Goal: Find specific page/section: Find specific page/section

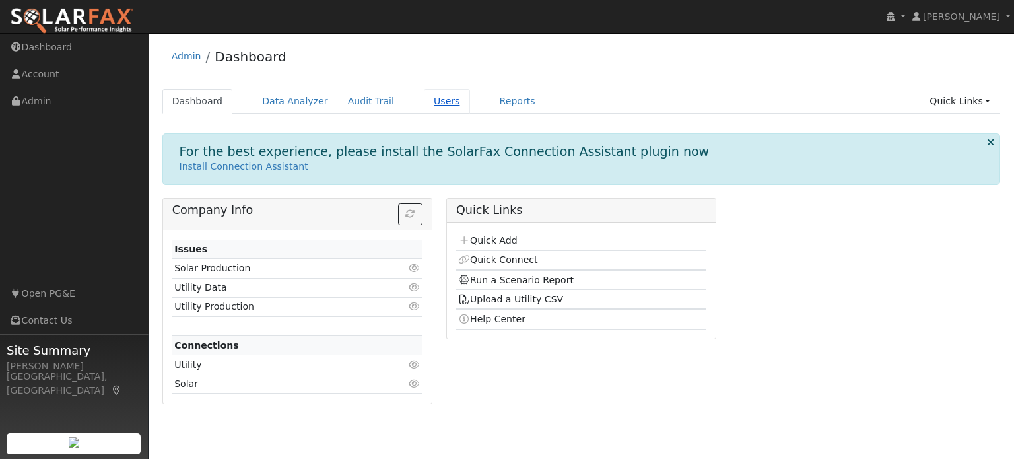
click at [425, 102] on link "Users" at bounding box center [447, 101] width 46 height 24
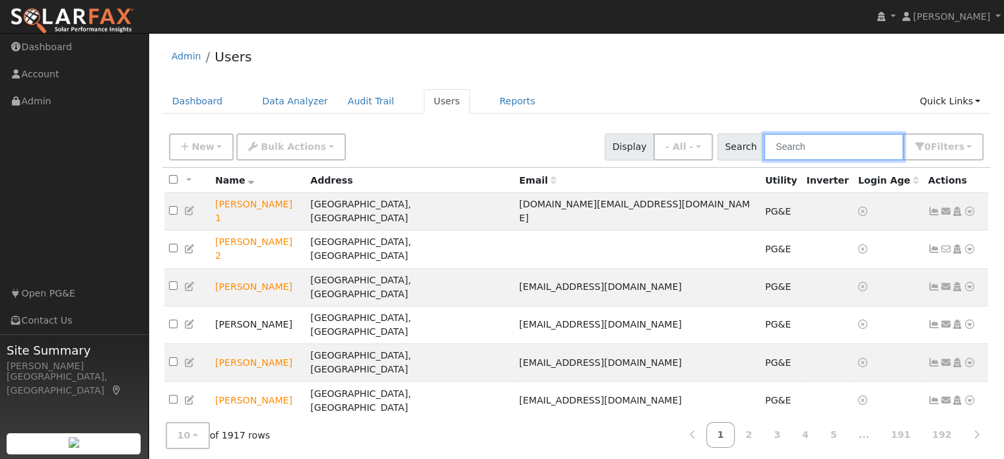
click at [787, 153] on input "text" at bounding box center [834, 146] width 140 height 27
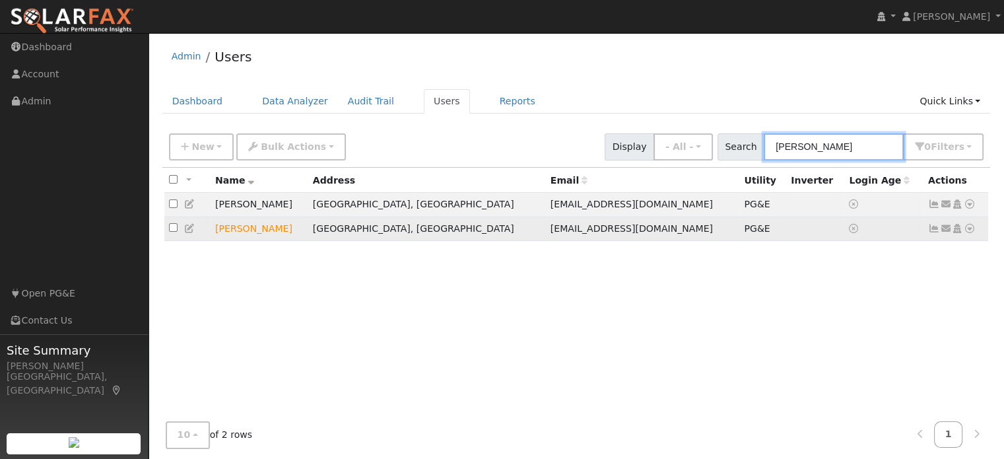
type input "[PERSON_NAME]"
click at [964, 230] on icon at bounding box center [969, 228] width 12 height 9
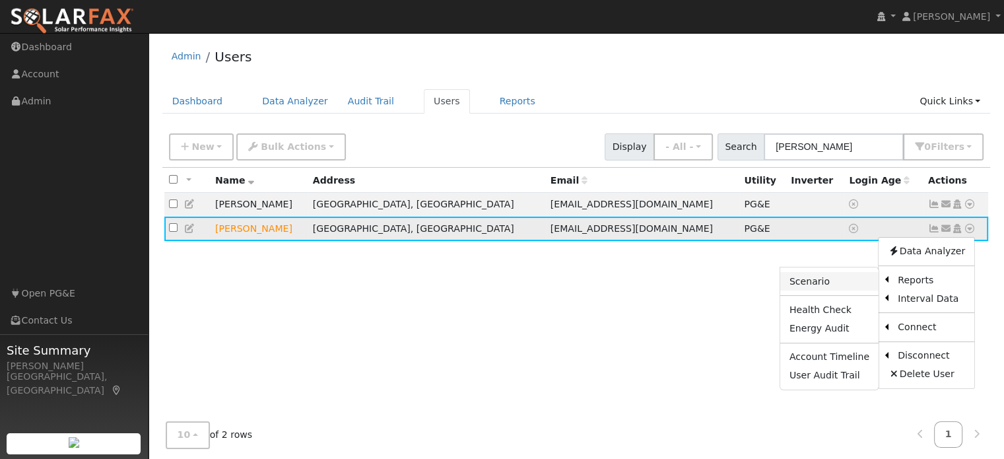
click at [814, 286] on link "Scenario" at bounding box center [829, 281] width 98 height 18
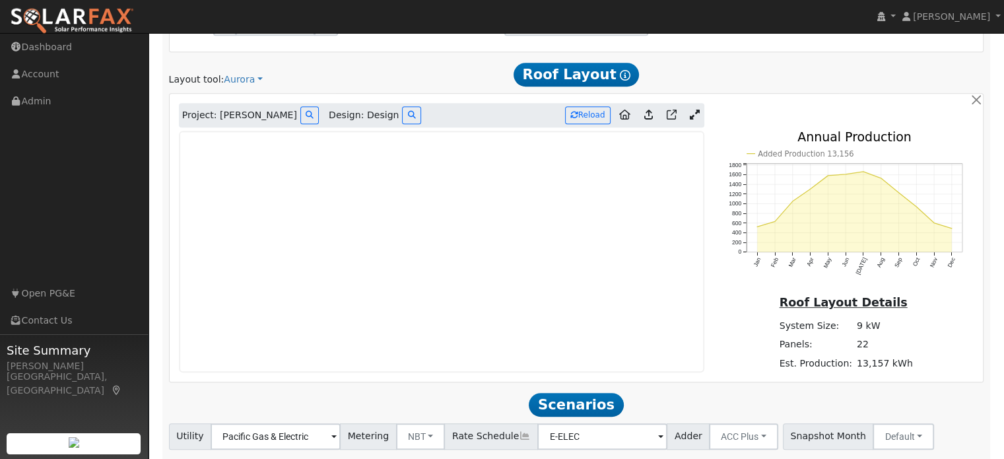
scroll to position [792, 0]
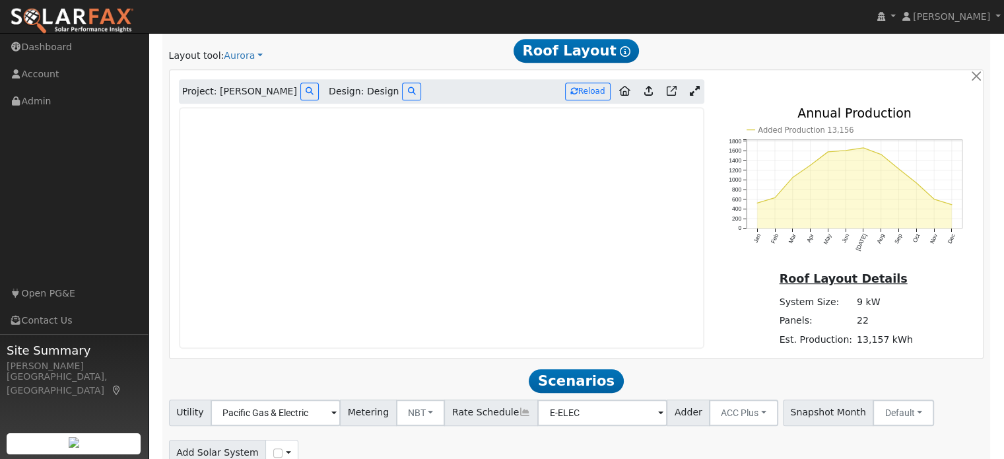
click at [700, 92] on link at bounding box center [694, 92] width 19 height 20
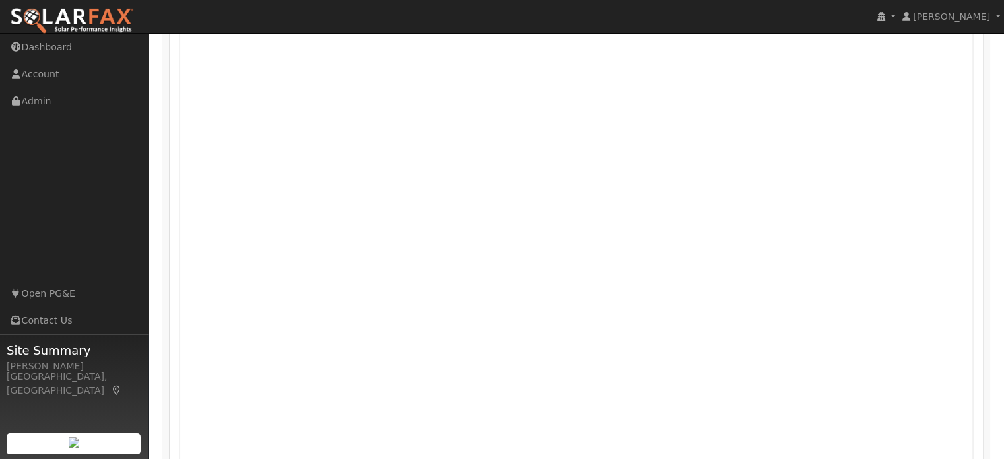
scroll to position [1012, 0]
click at [979, 187] on div at bounding box center [576, 151] width 809 height 529
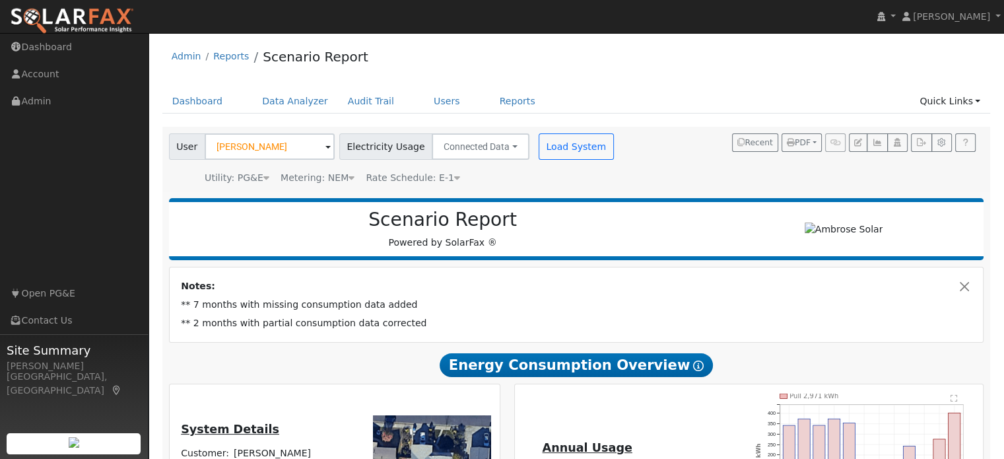
scroll to position [0, 0]
